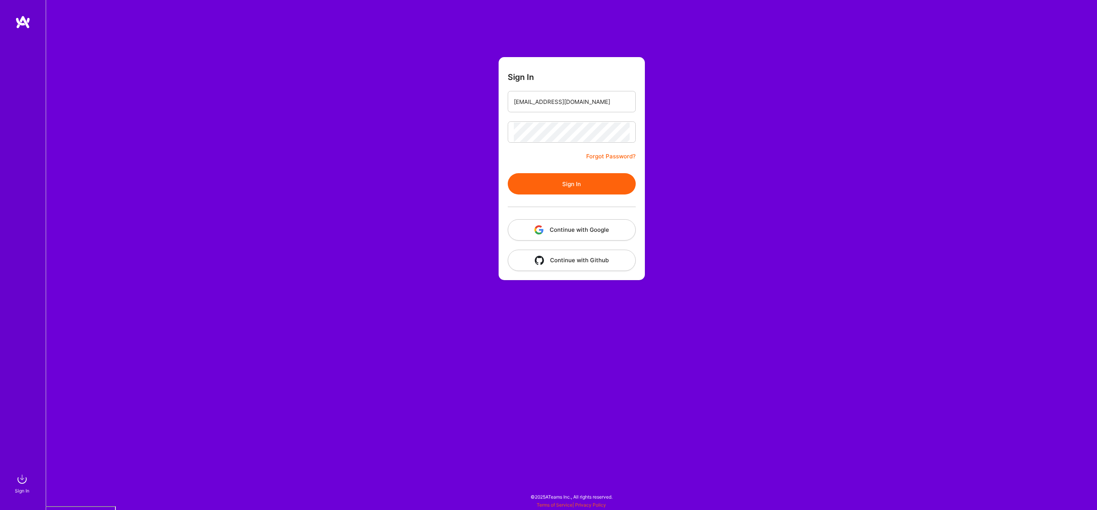
click at [575, 184] on button "Sign In" at bounding box center [572, 183] width 128 height 21
click at [599, 237] on button "Continue with Google" at bounding box center [572, 229] width 128 height 21
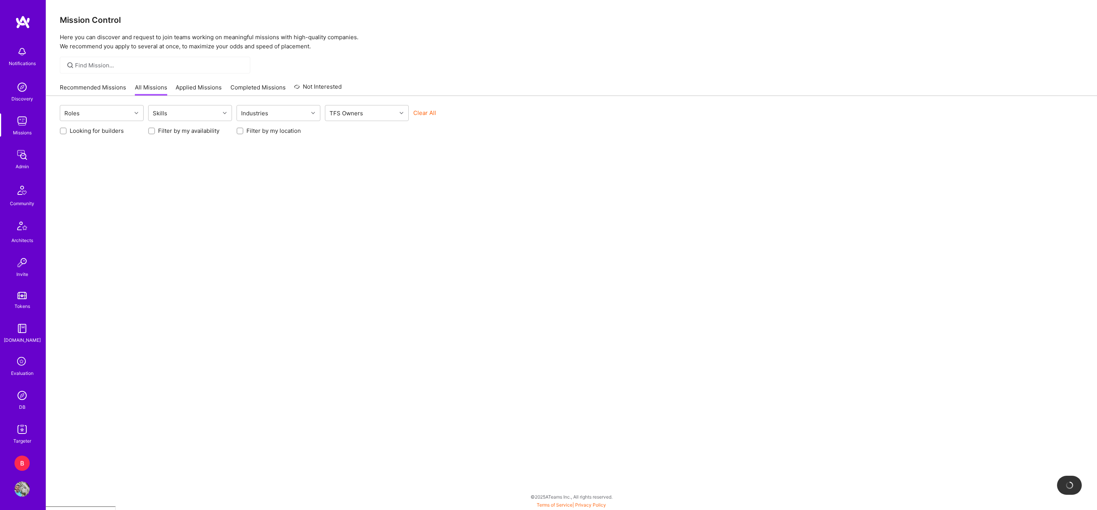
click at [23, 467] on div "B" at bounding box center [21, 463] width 15 height 15
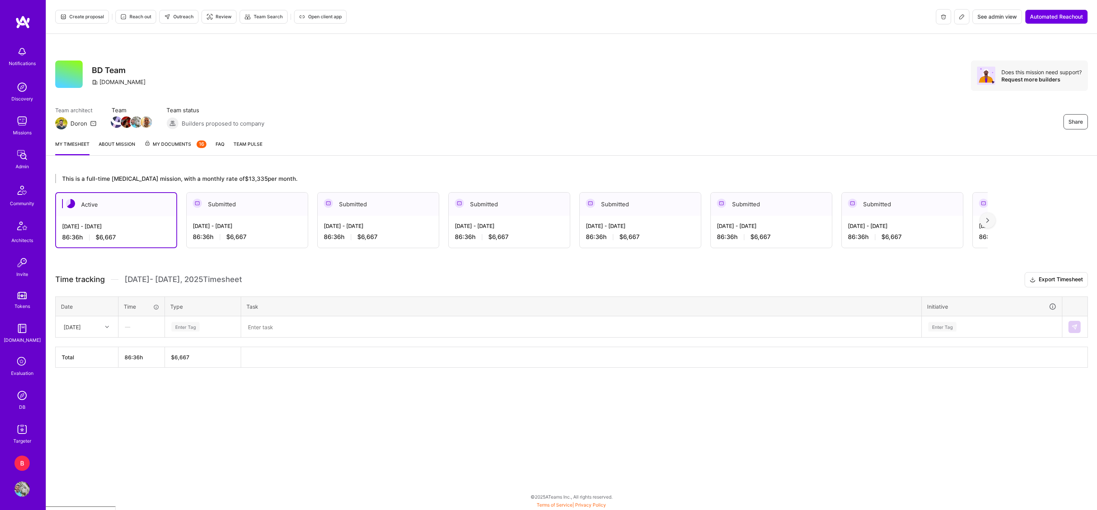
click at [169, 149] on link "My Documents 16" at bounding box center [175, 147] width 62 height 15
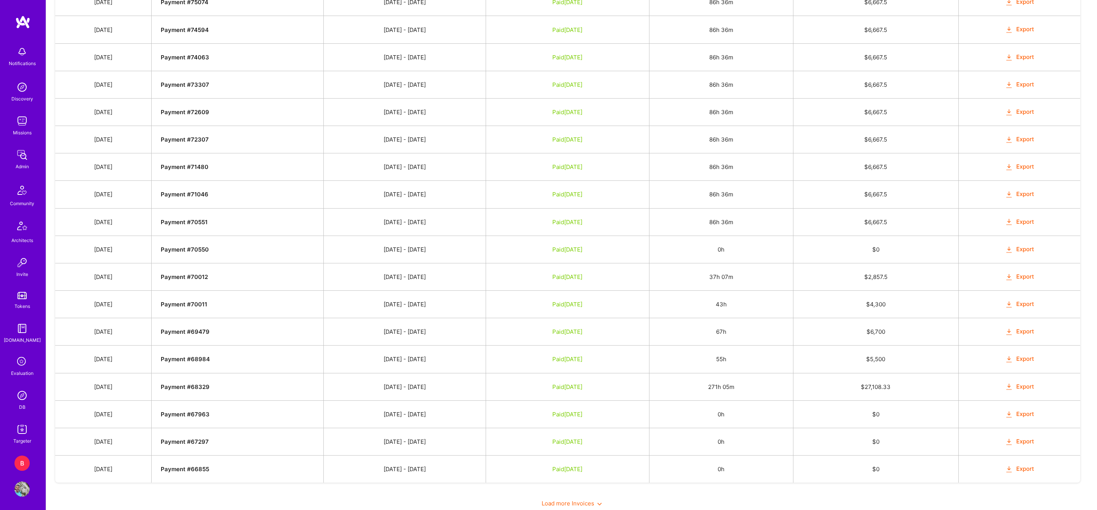
scroll to position [915, 0]
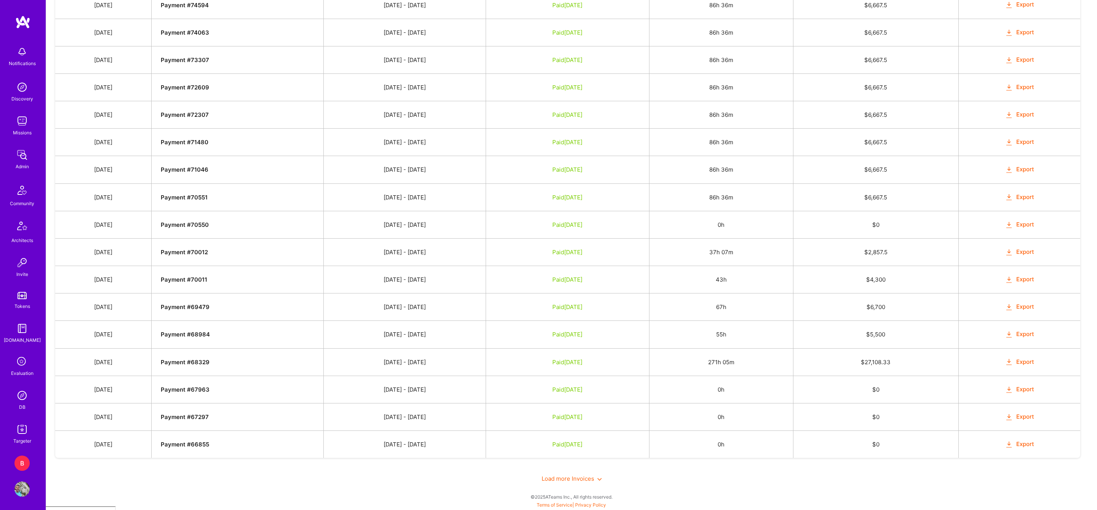
click at [1023, 444] on button "Export" at bounding box center [1020, 444] width 30 height 9
click at [1022, 144] on button "Export" at bounding box center [1020, 142] width 30 height 9
